Goal: Task Accomplishment & Management: Manage account settings

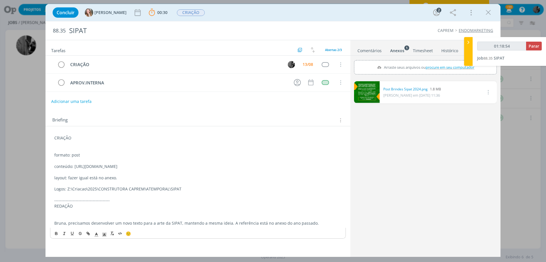
drag, startPoint x: 370, startPoint y: 52, endPoint x: 371, endPoint y: 47, distance: 4.3
click at [371, 48] on ul "Comentários Anexos 1 Timesheet Histórico" at bounding box center [426, 47] width 150 height 15
click at [371, 49] on link "Comentários" at bounding box center [369, 49] width 25 height 8
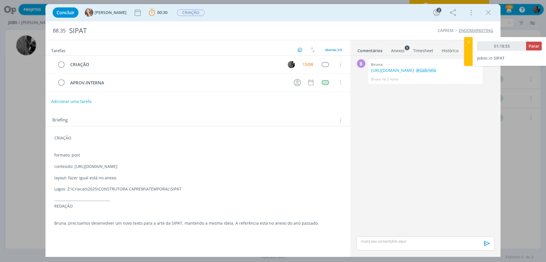
type input "01:18:56"
click at [394, 243] on p "dialog" at bounding box center [425, 240] width 129 height 5
click at [443, 241] on span "[PERSON_NAME]" at bounding box center [458, 243] width 35 height 6
click at [488, 244] on icon "dialog" at bounding box center [486, 245] width 9 height 9
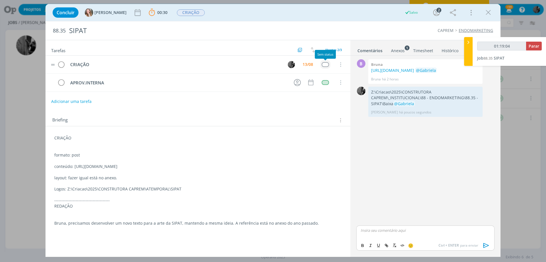
click at [324, 65] on div "dialog" at bounding box center [325, 64] width 7 height 5
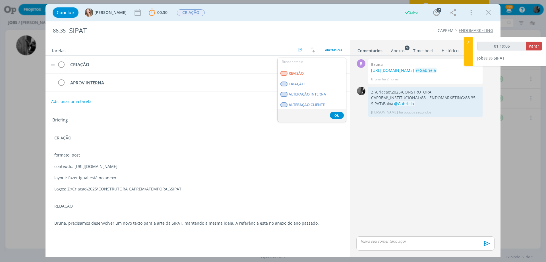
scroll to position [85, 0]
click at [311, 80] on span "APROVAÇÃO INTERNA" at bounding box center [308, 79] width 39 height 5
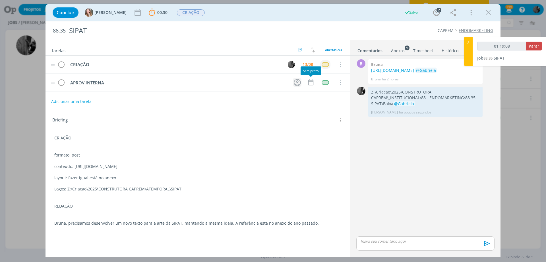
click at [298, 84] on icon "dialog" at bounding box center [297, 82] width 7 height 7
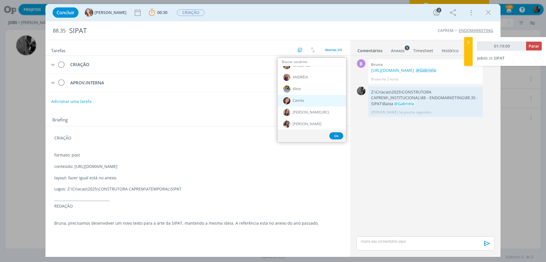
type input "01:19:10"
type input "ga"
type input "01:19:11"
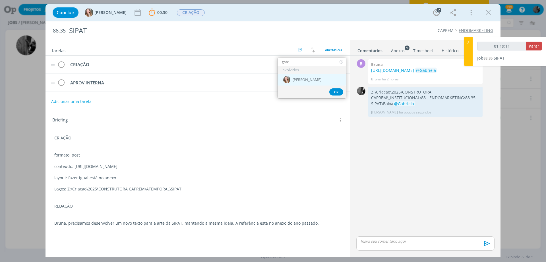
type input "gabr"
click at [310, 80] on div "[PERSON_NAME]" at bounding box center [312, 80] width 69 height 12
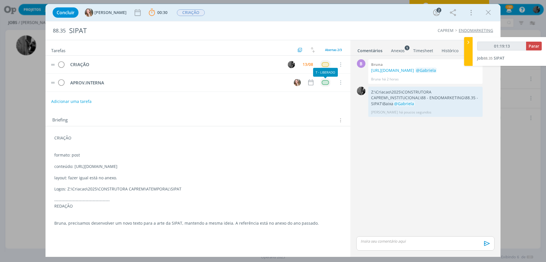
click at [324, 81] on div "dialog" at bounding box center [325, 82] width 7 height 5
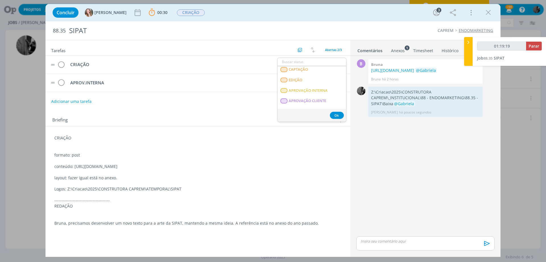
scroll to position [85, 0]
click at [314, 91] on span "APROVAÇÃO INTERNA" at bounding box center [308, 90] width 39 height 5
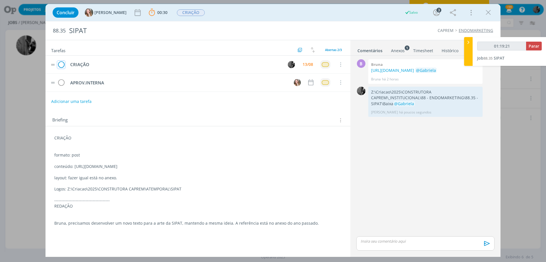
click at [60, 65] on icon "dialog" at bounding box center [61, 64] width 8 height 9
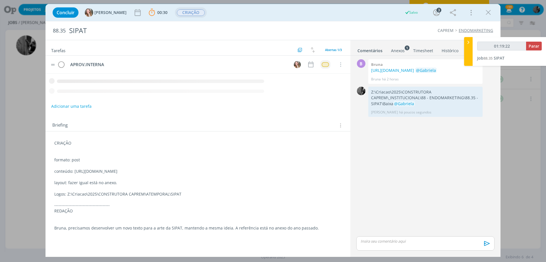
click at [177, 12] on span "CRIAÇÃO" at bounding box center [191, 12] width 28 height 7
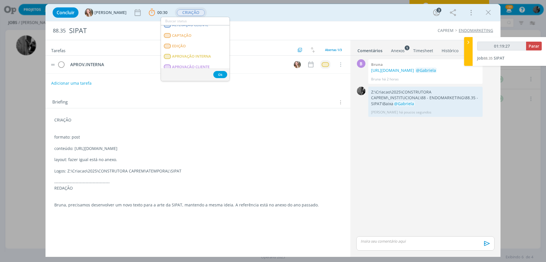
scroll to position [49, 0]
click at [192, 63] on span "APROVAÇÃO INTERNA" at bounding box center [191, 64] width 39 height 5
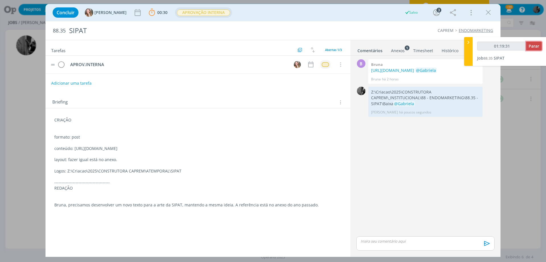
click at [535, 44] on span "Parar" at bounding box center [534, 45] width 11 height 5
type input "01:20:00"
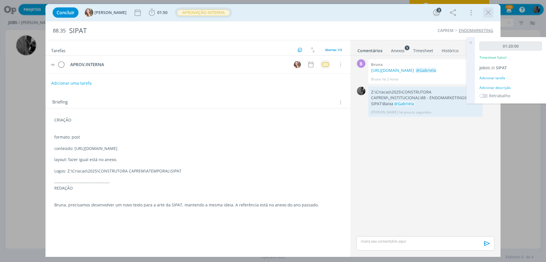
click at [491, 13] on icon "dialog" at bounding box center [488, 12] width 9 height 9
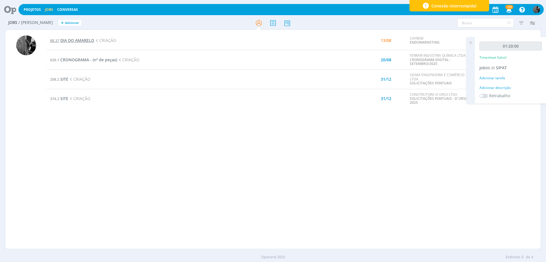
click at [84, 40] on span "DIA DO AMARELO" at bounding box center [77, 40] width 34 height 5
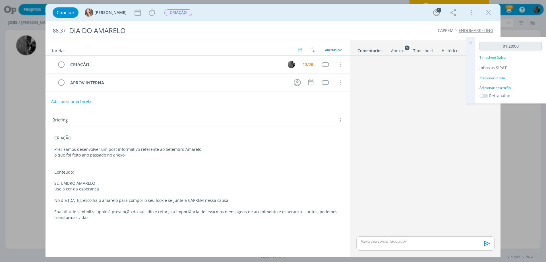
click at [403, 51] on div "Anexos 1" at bounding box center [398, 51] width 14 height 6
click at [372, 91] on link "dialog" at bounding box center [367, 92] width 26 height 22
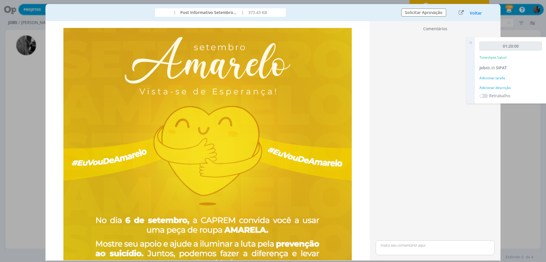
click at [478, 9] on div "Voltar" at bounding box center [471, 13] width 36 height 8
click at [474, 14] on button "Voltar" at bounding box center [476, 13] width 13 height 5
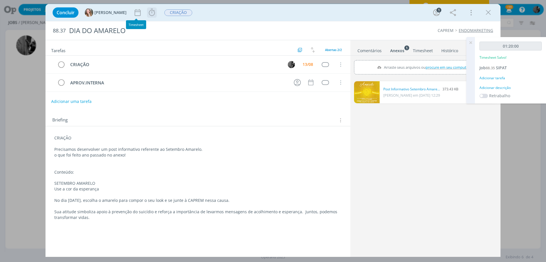
click at [148, 11] on icon "dialog" at bounding box center [152, 12] width 9 height 9
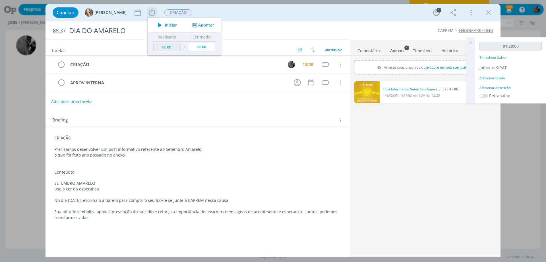
click at [165, 26] on span "Iniciar" at bounding box center [171, 25] width 12 height 4
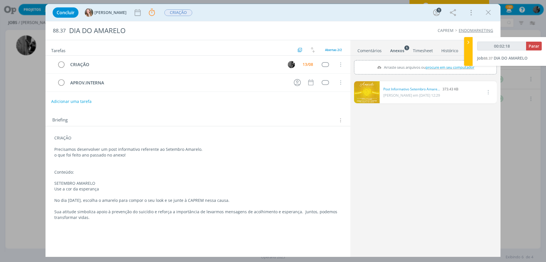
click at [365, 91] on link "dialog" at bounding box center [367, 92] width 26 height 22
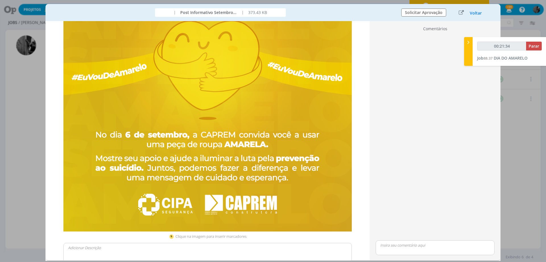
scroll to position [57, 0]
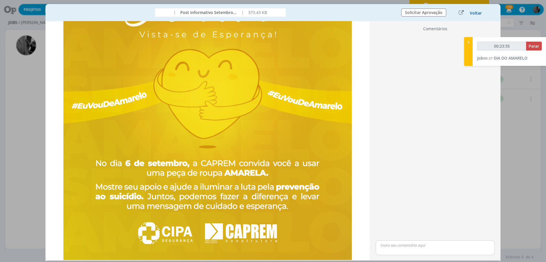
click at [478, 13] on button "Voltar" at bounding box center [476, 13] width 13 height 5
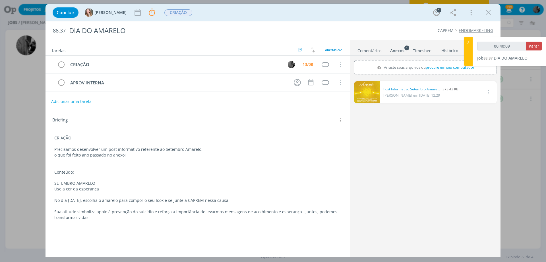
click at [375, 100] on link "dialog" at bounding box center [367, 92] width 26 height 22
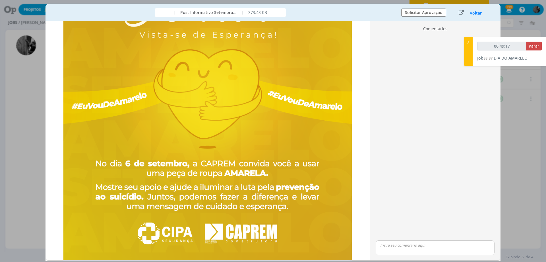
scroll to position [0, 0]
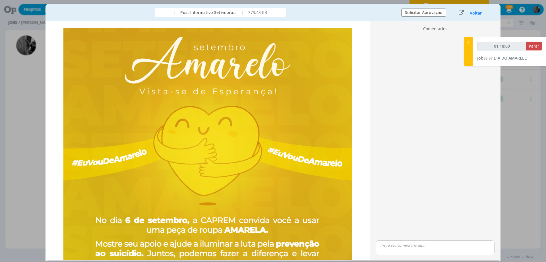
type input "01:19:00"
